Goal: Task Accomplishment & Management: Manage account settings

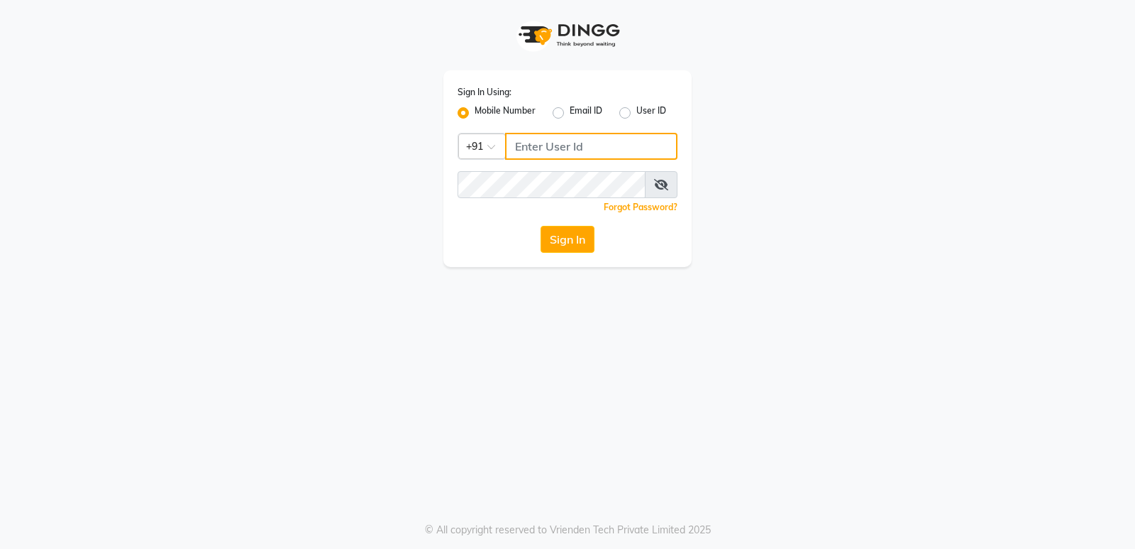
type input "8879293507"
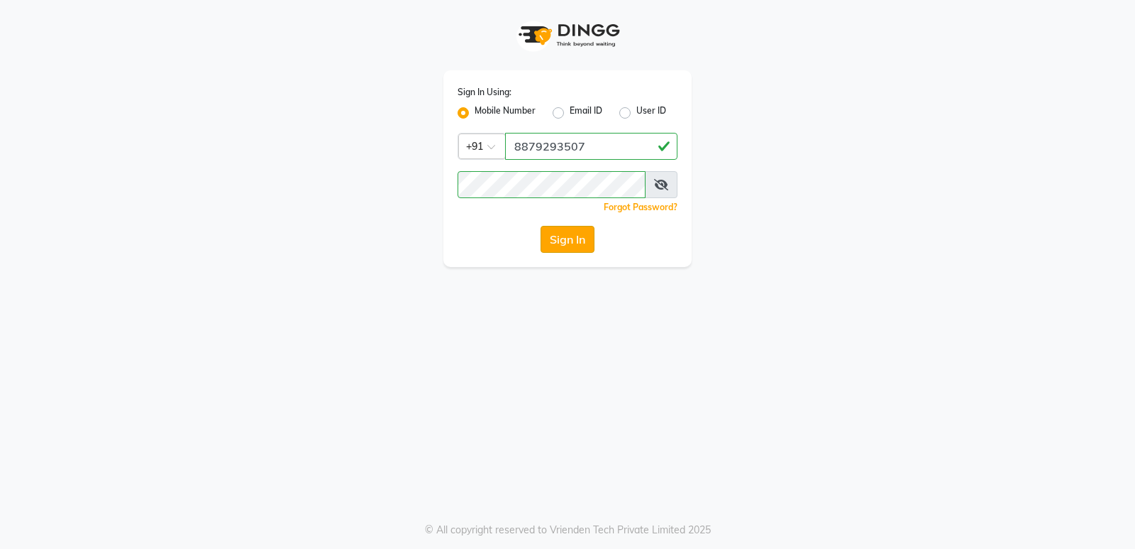
drag, startPoint x: 593, startPoint y: 254, endPoint x: 578, endPoint y: 241, distance: 20.1
click at [578, 241] on button "Sign In" at bounding box center [568, 239] width 54 height 27
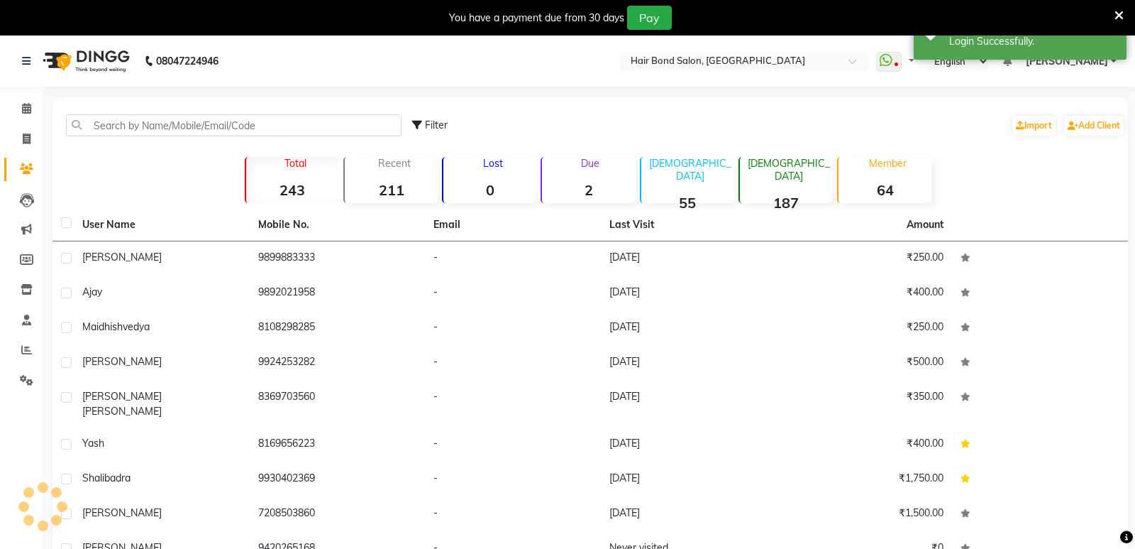
select select "en"
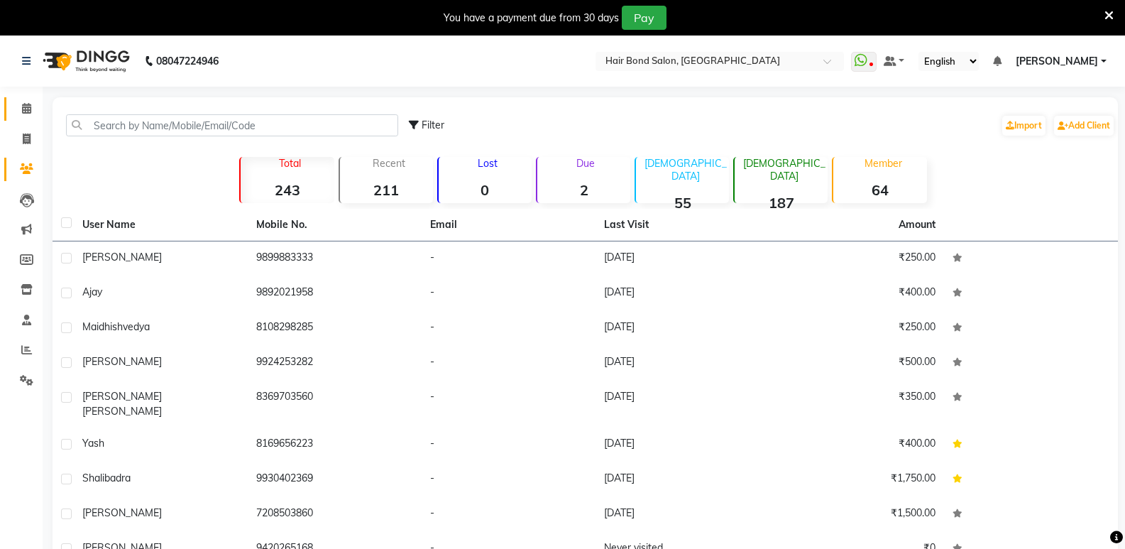
click at [48, 109] on app-home "08047224946 Select Location × Hair Bond Salon, Kandivali West WhatsApp Status ✕…" at bounding box center [562, 348] width 1125 height 627
click at [34, 106] on span at bounding box center [26, 109] width 25 height 16
click at [26, 104] on icon at bounding box center [26, 108] width 9 height 11
click at [25, 103] on icon at bounding box center [26, 108] width 9 height 11
click at [745, 50] on body "08047224946 Select Location × Hair Bond Salon, Kandivali West WhatsApp Status ✕…" at bounding box center [562, 309] width 1125 height 549
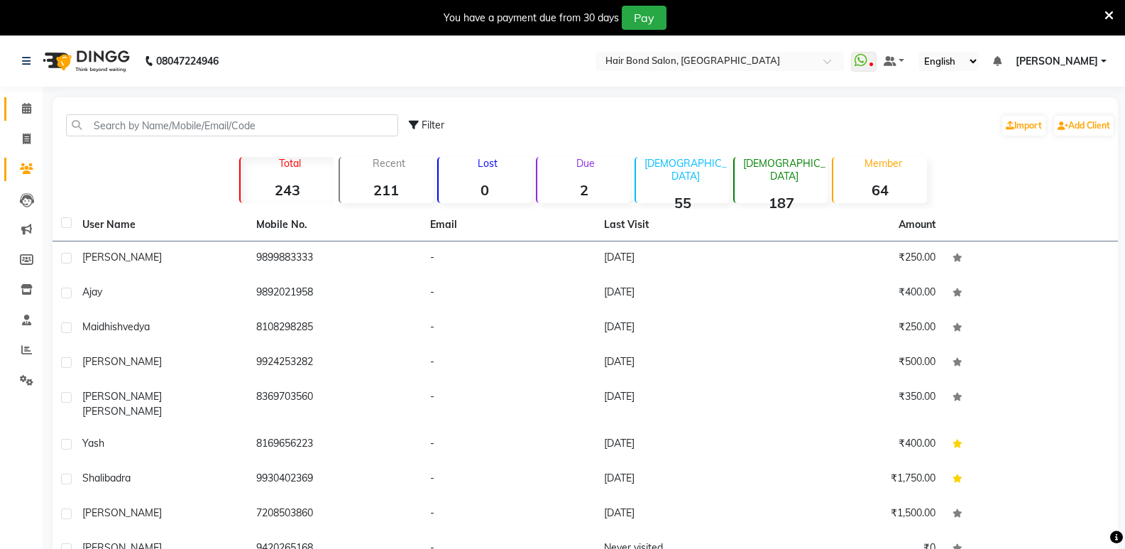
click at [31, 102] on span at bounding box center [26, 109] width 25 height 16
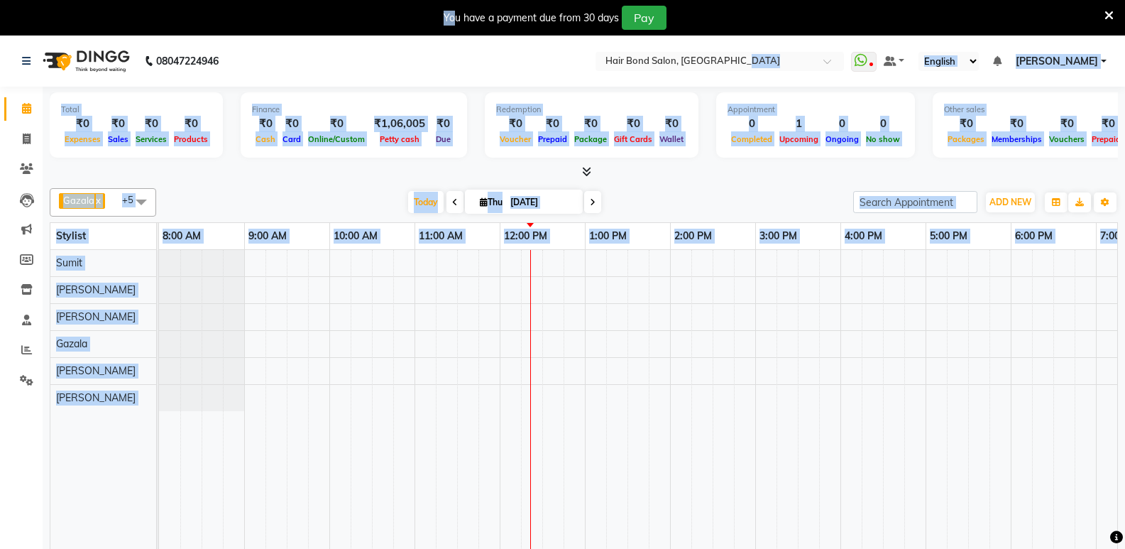
click at [263, 173] on div at bounding box center [584, 172] width 1068 height 15
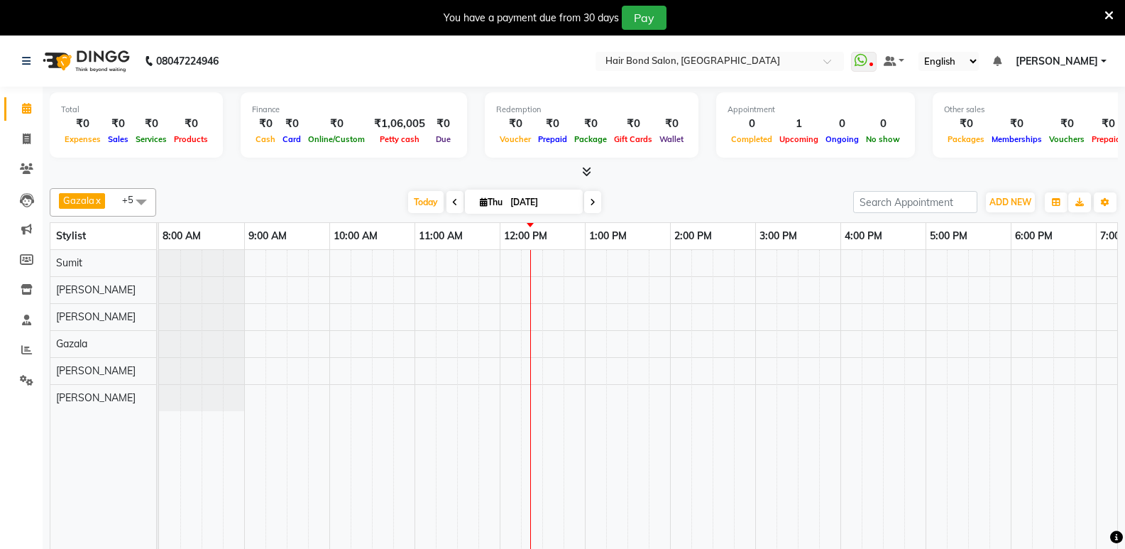
drag, startPoint x: 23, startPoint y: 108, endPoint x: 285, endPoint y: 173, distance: 269.9
click at [263, 173] on div at bounding box center [584, 172] width 1068 height 15
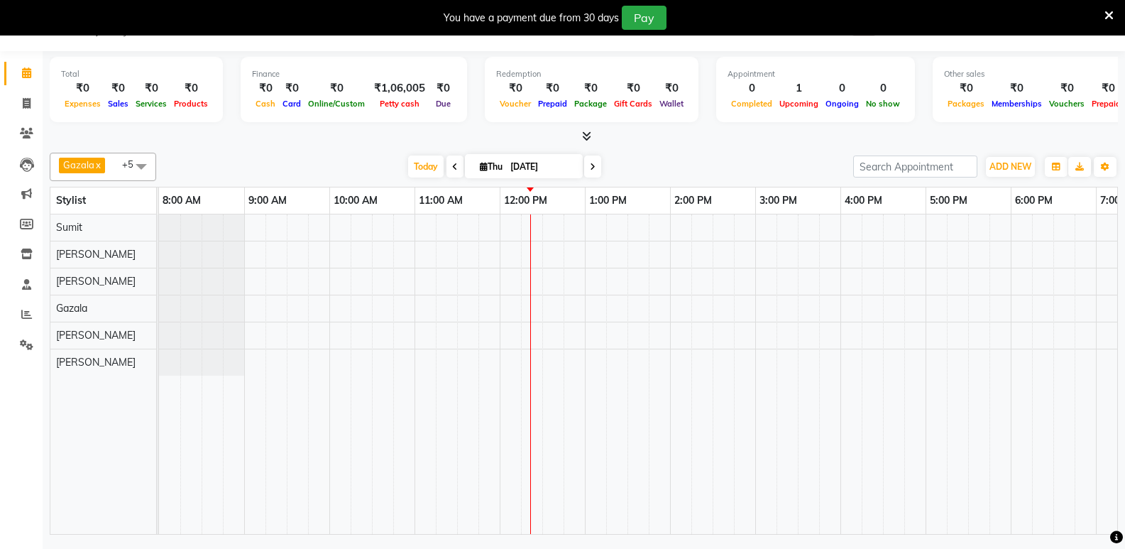
click at [99, 165] on link "x" at bounding box center [97, 164] width 6 height 11
click at [139, 165] on link "x" at bounding box center [142, 164] width 6 height 11
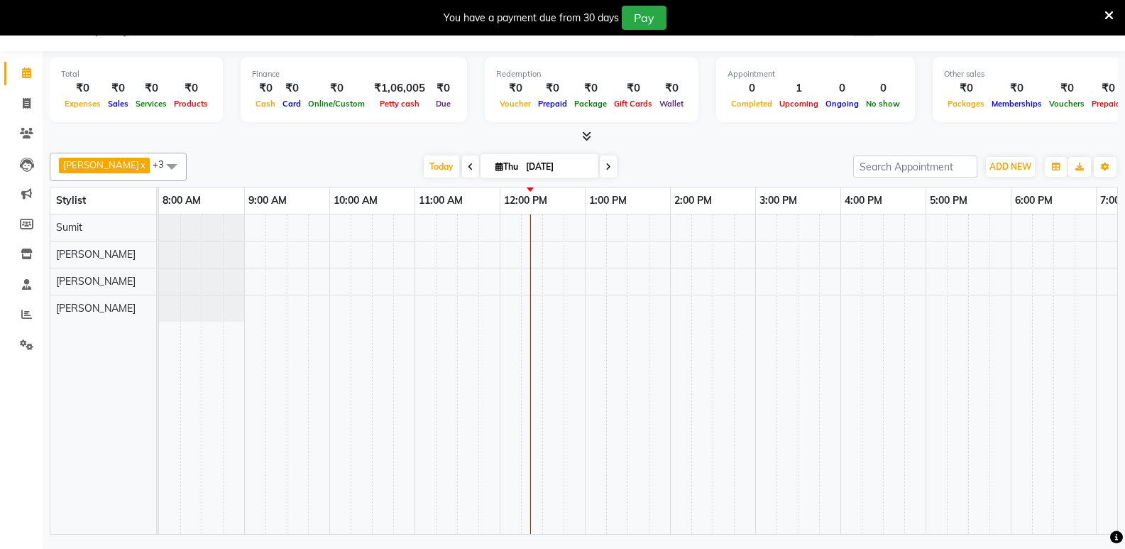
click at [148, 167] on span "Vivek Limbachiya x" at bounding box center [104, 166] width 91 height 16
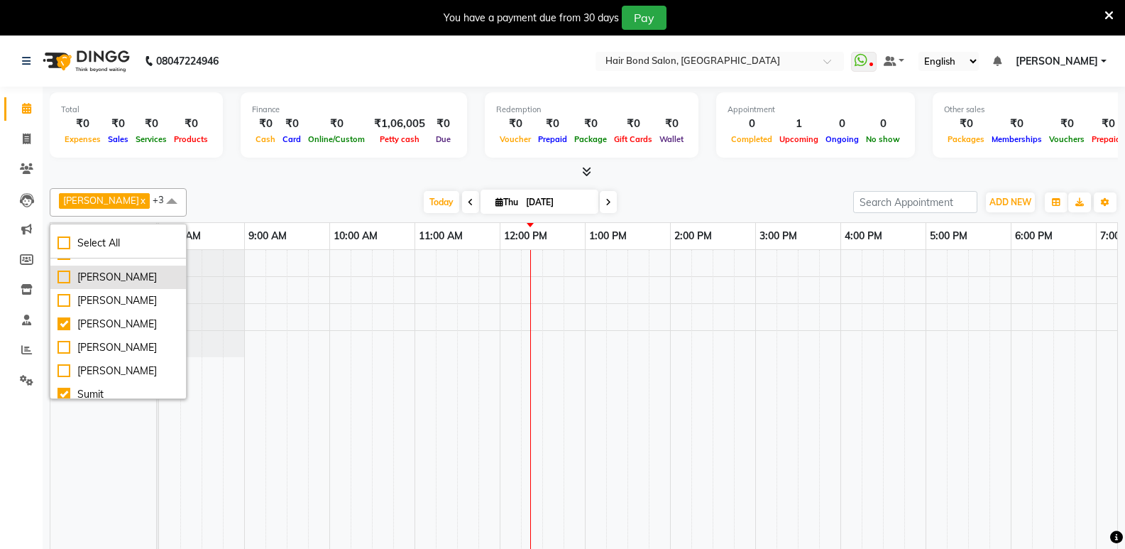
scroll to position [141, 0]
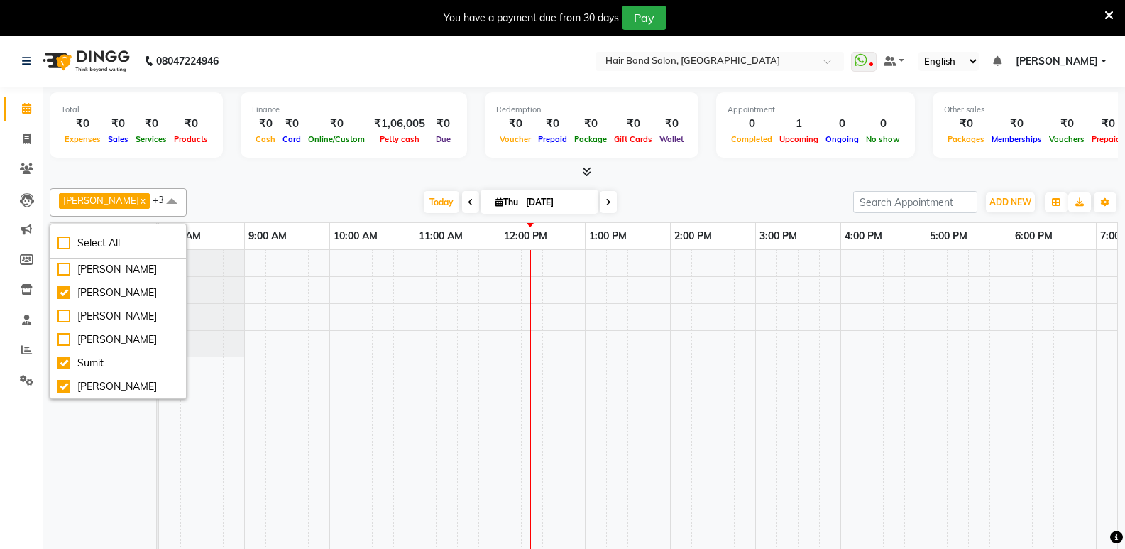
click at [242, 194] on div "Today Thu 04-09-2025" at bounding box center [520, 202] width 652 height 21
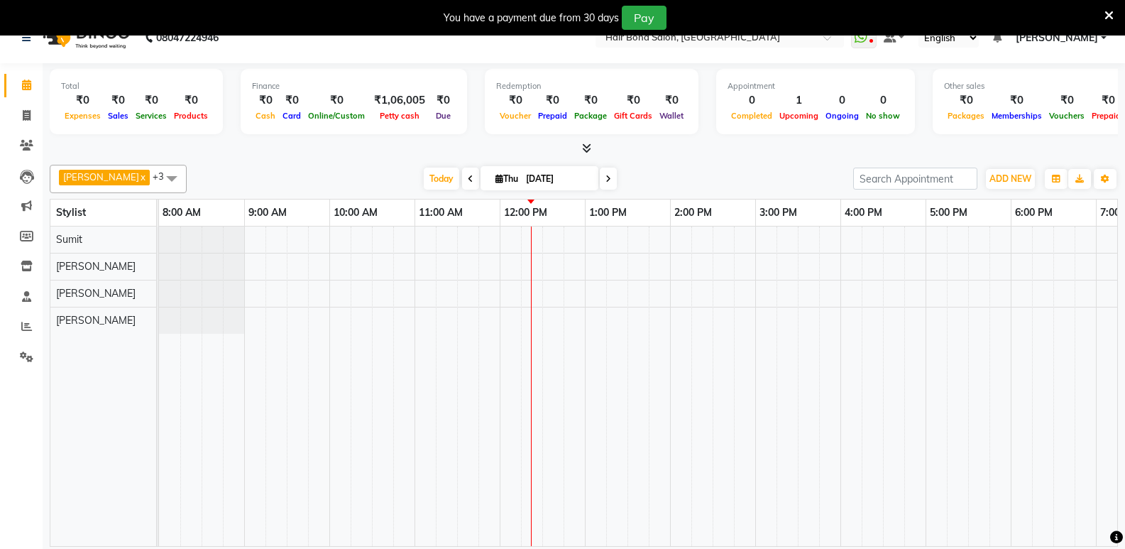
scroll to position [35, 0]
